Goal: Task Accomplishment & Management: Use online tool/utility

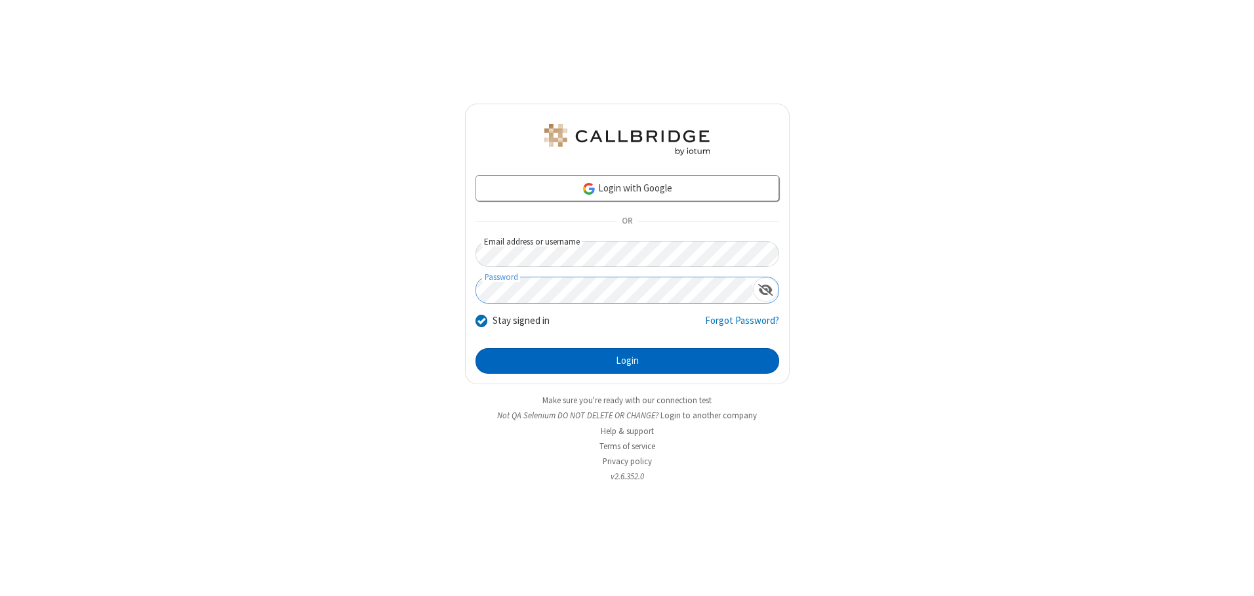
click at [627, 361] on button "Login" at bounding box center [628, 361] width 304 height 26
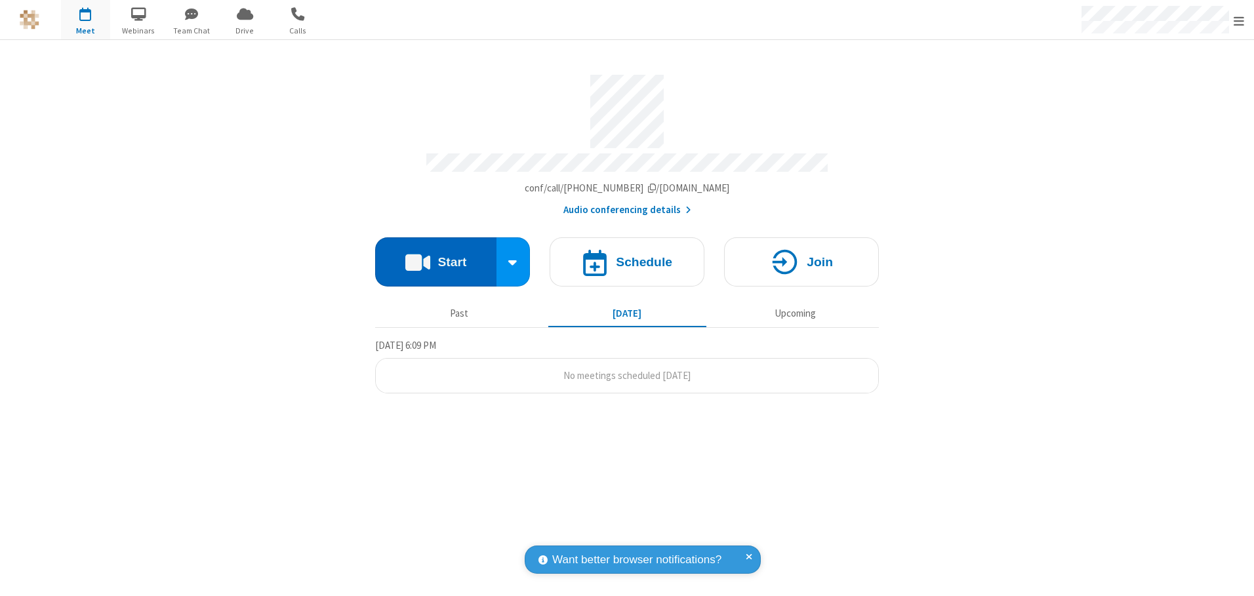
click at [436, 257] on button "Start" at bounding box center [435, 261] width 121 height 49
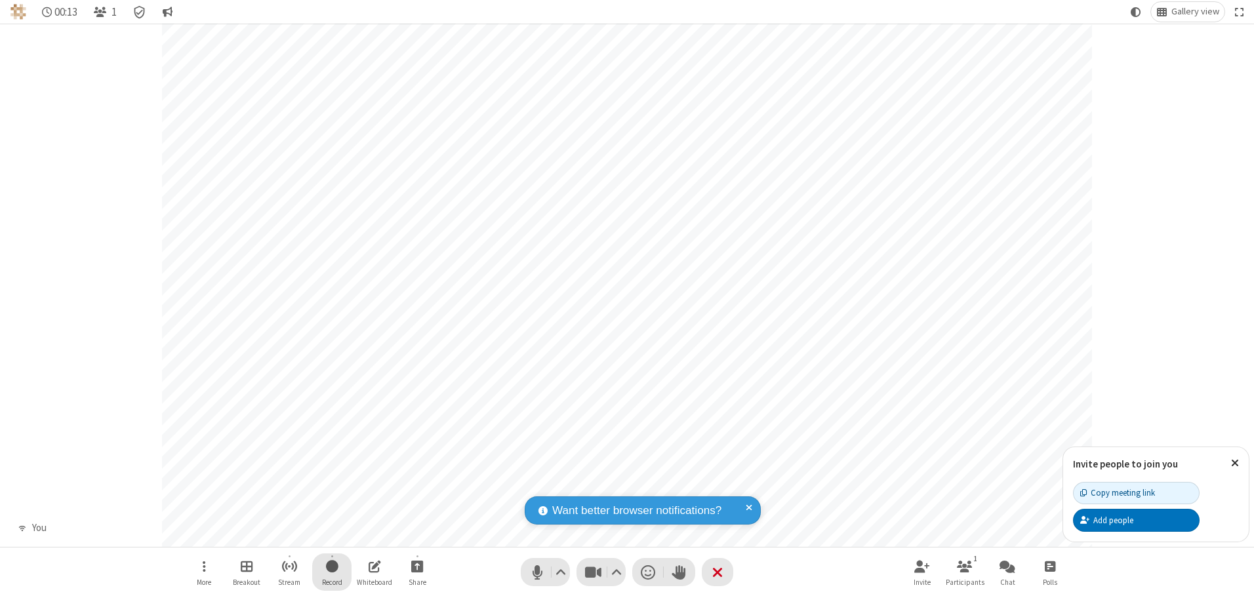
click at [332, 572] on span "Start recording" at bounding box center [332, 566] width 12 height 16
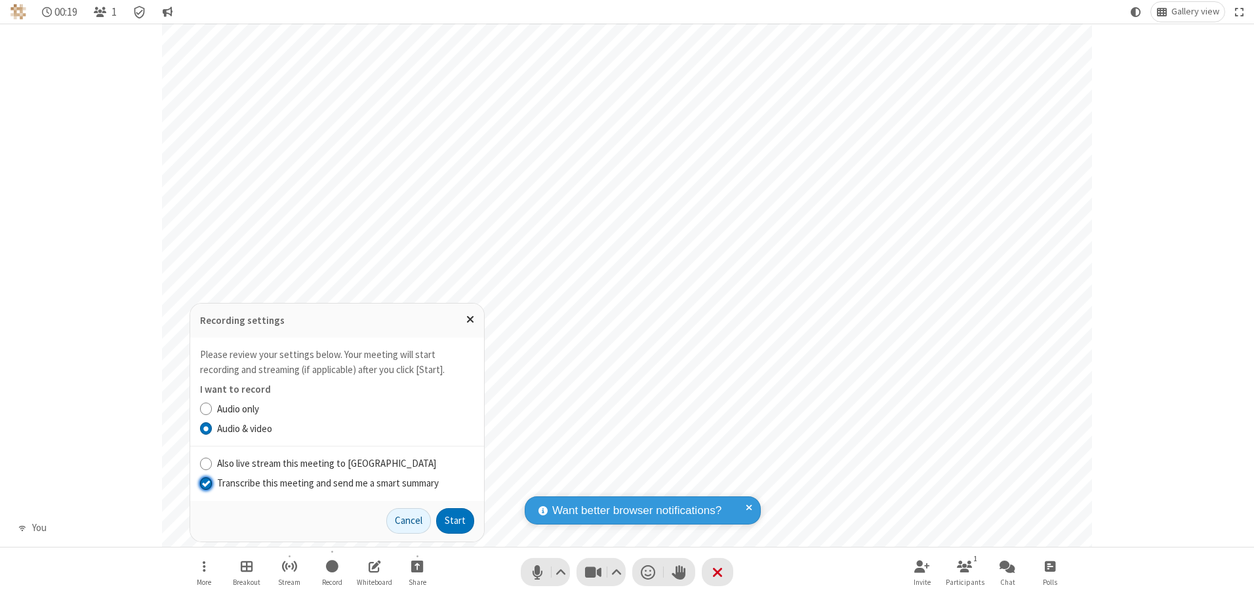
click at [205, 483] on input "Transcribe this meeting and send me a smart summary" at bounding box center [206, 483] width 12 height 14
click at [455, 521] on button "Start" at bounding box center [455, 521] width 38 height 26
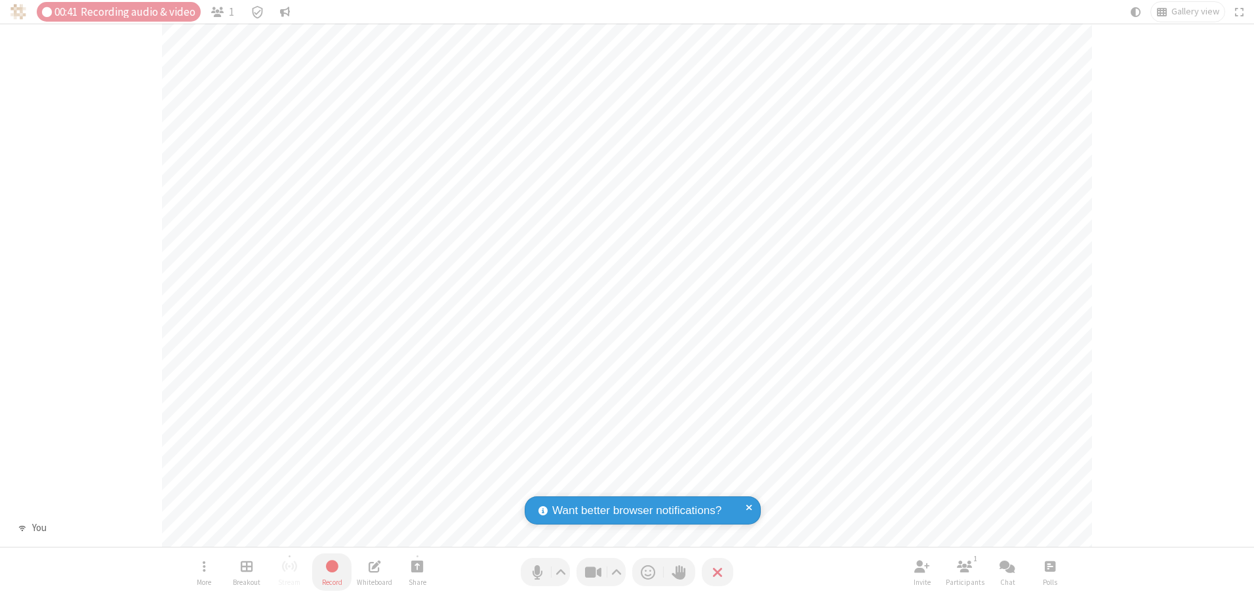
click at [332, 572] on span "Stop recording" at bounding box center [331, 566] width 15 height 16
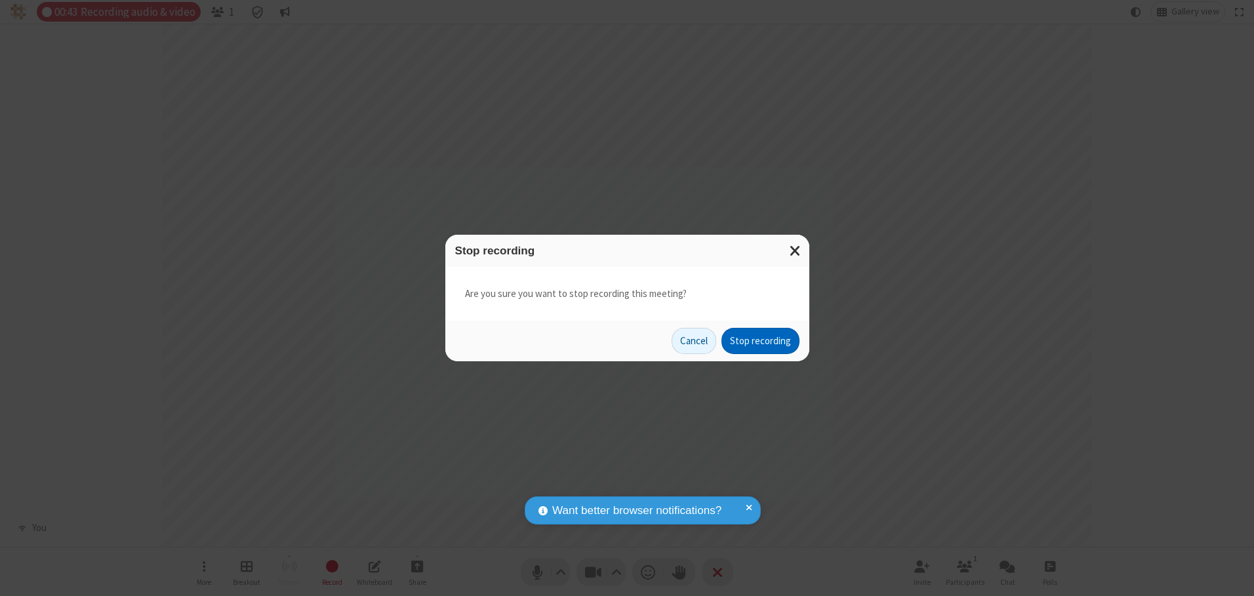
click at [760, 341] on button "Stop recording" at bounding box center [761, 341] width 78 height 26
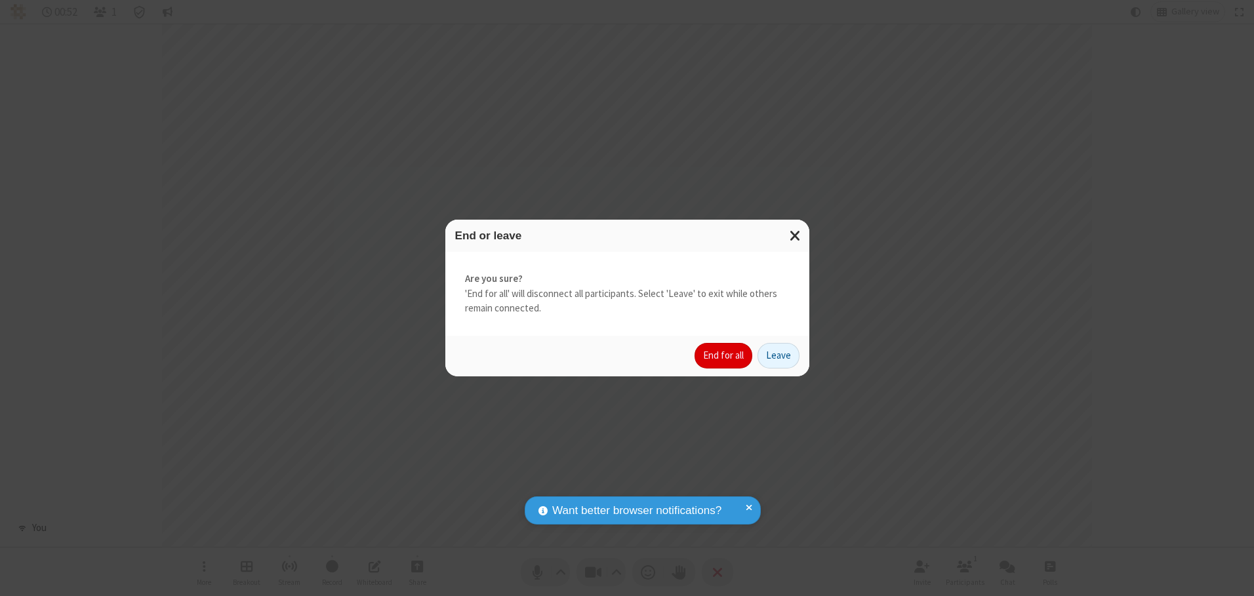
click at [724, 356] on button "End for all" at bounding box center [724, 356] width 58 height 26
